Goal: Task Accomplishment & Management: Use online tool/utility

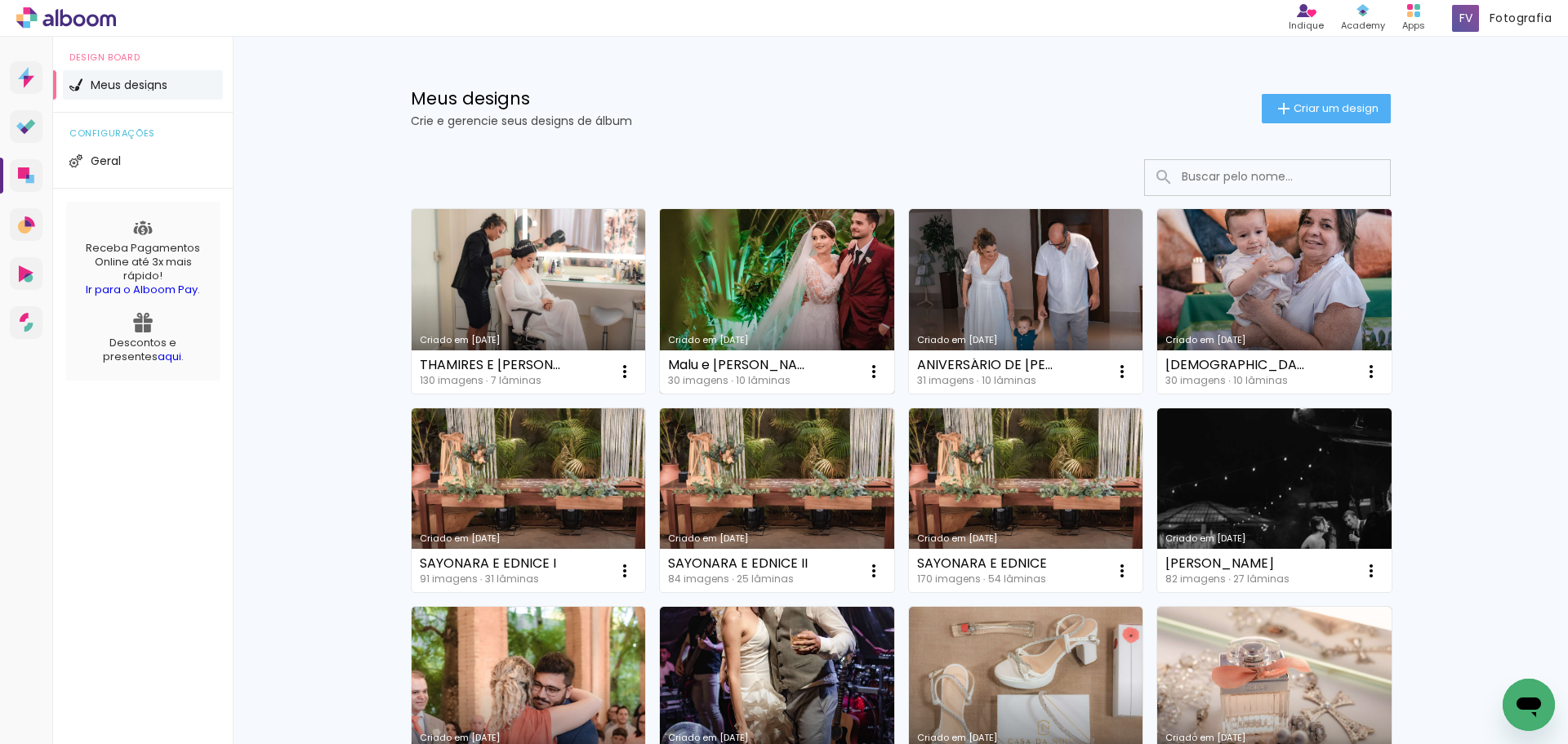
click at [789, 264] on link "Criado em [DATE]" at bounding box center [776, 301] width 234 height 184
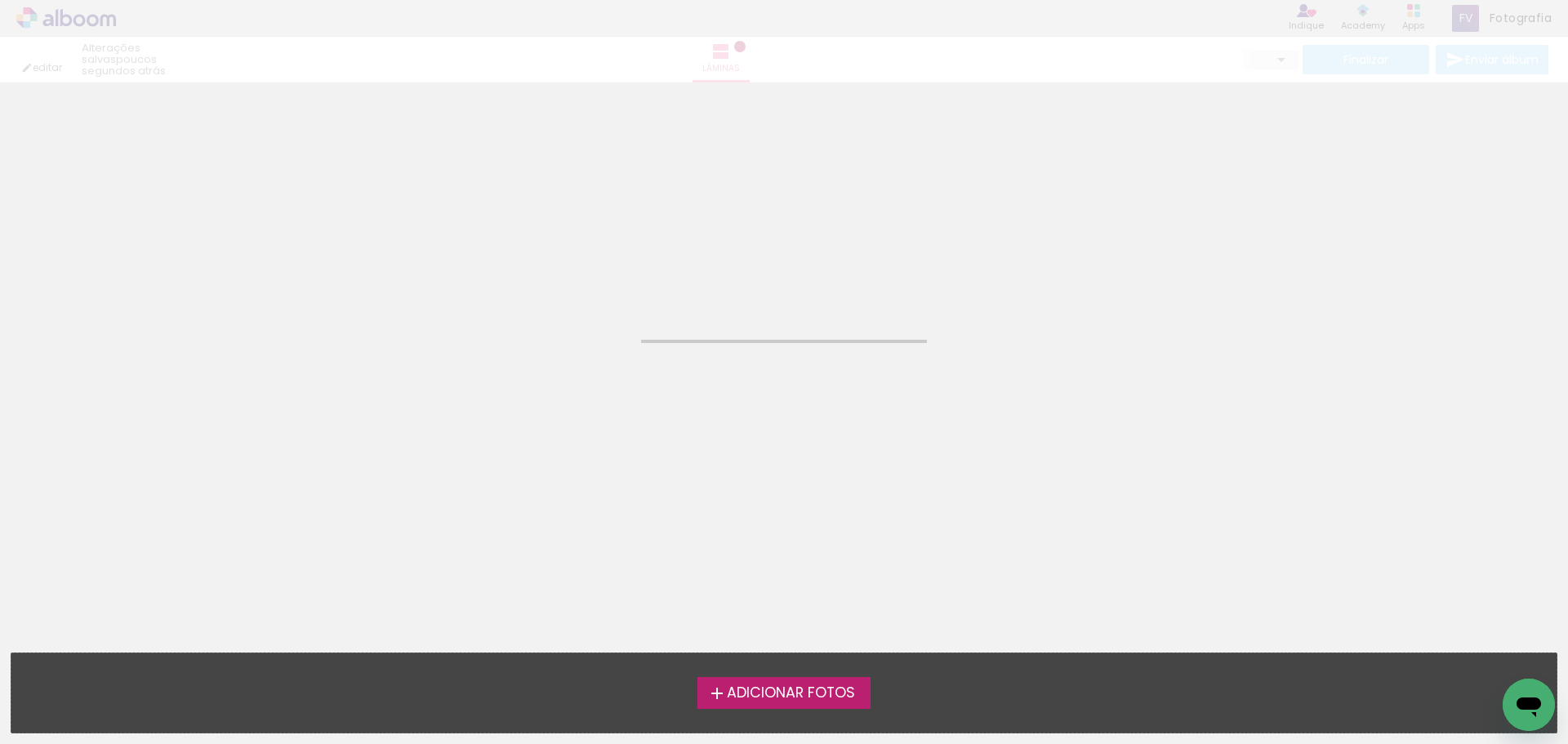
click at [789, 264] on neon-animated-pages "Confirmar Cancelar" at bounding box center [784, 413] width 1568 height 661
